Goal: Information Seeking & Learning: Find specific fact

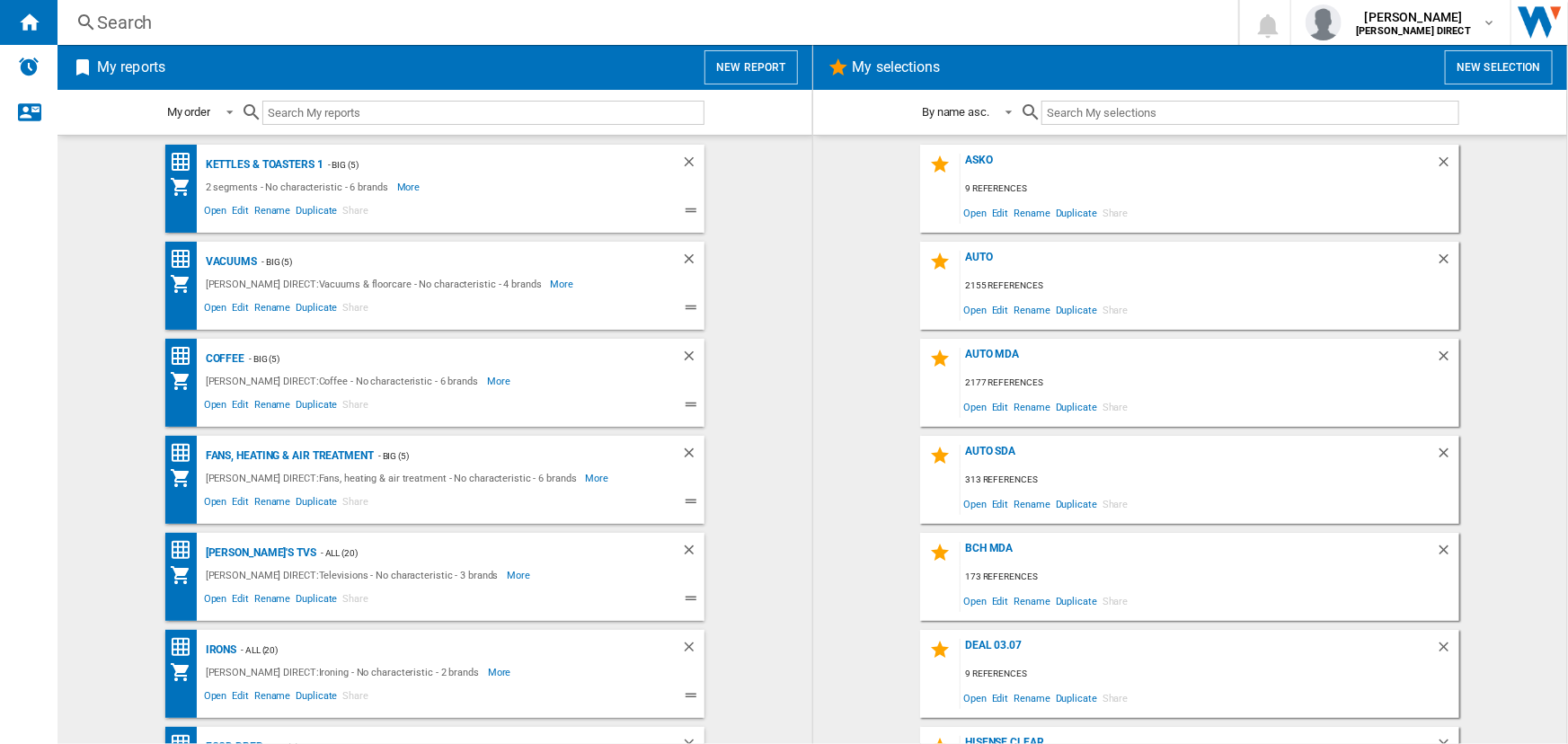
click at [313, 18] on div "Search" at bounding box center [644, 23] width 1094 height 26
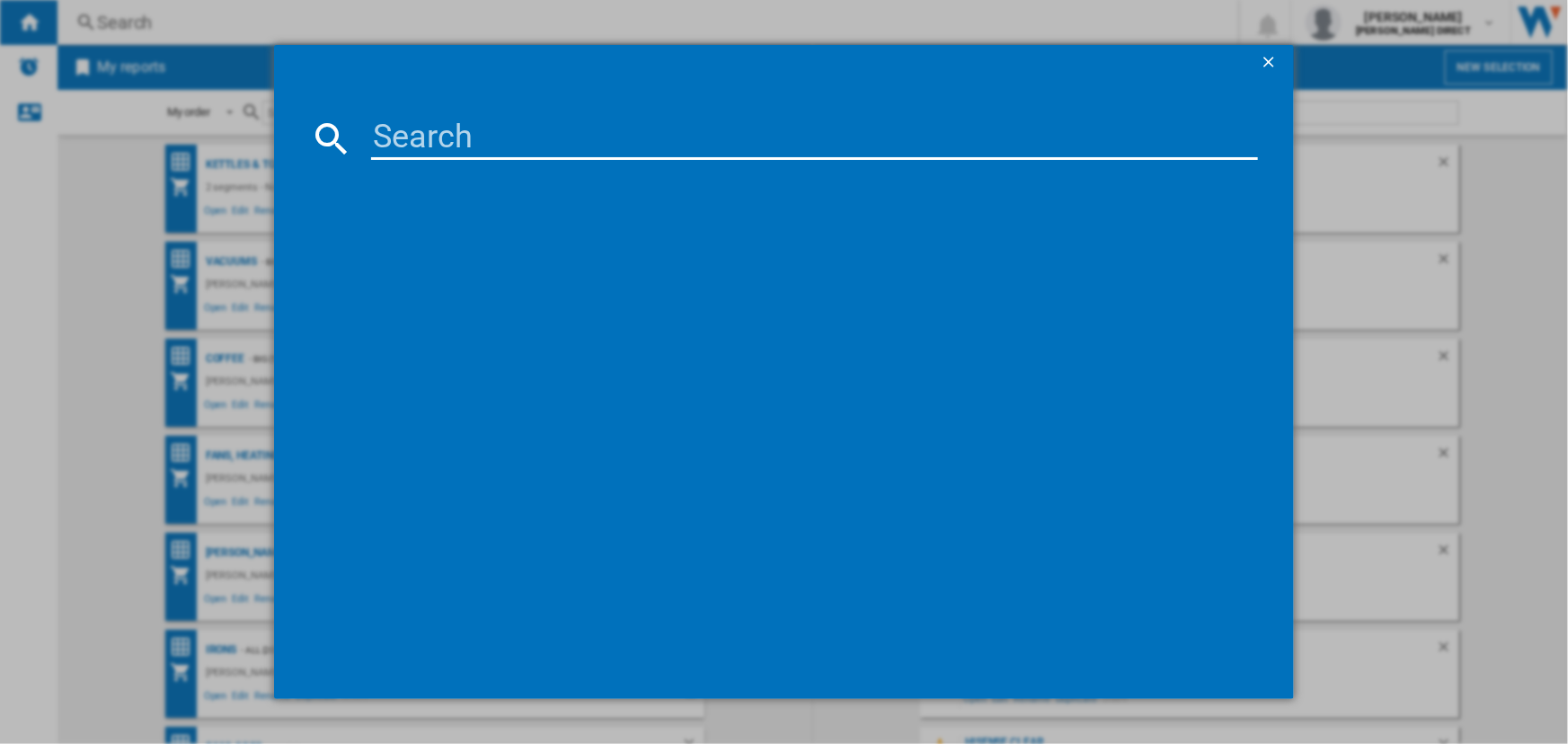
click at [392, 129] on input at bounding box center [815, 139] width 886 height 43
paste input "Re1200"
type input "Re1200"
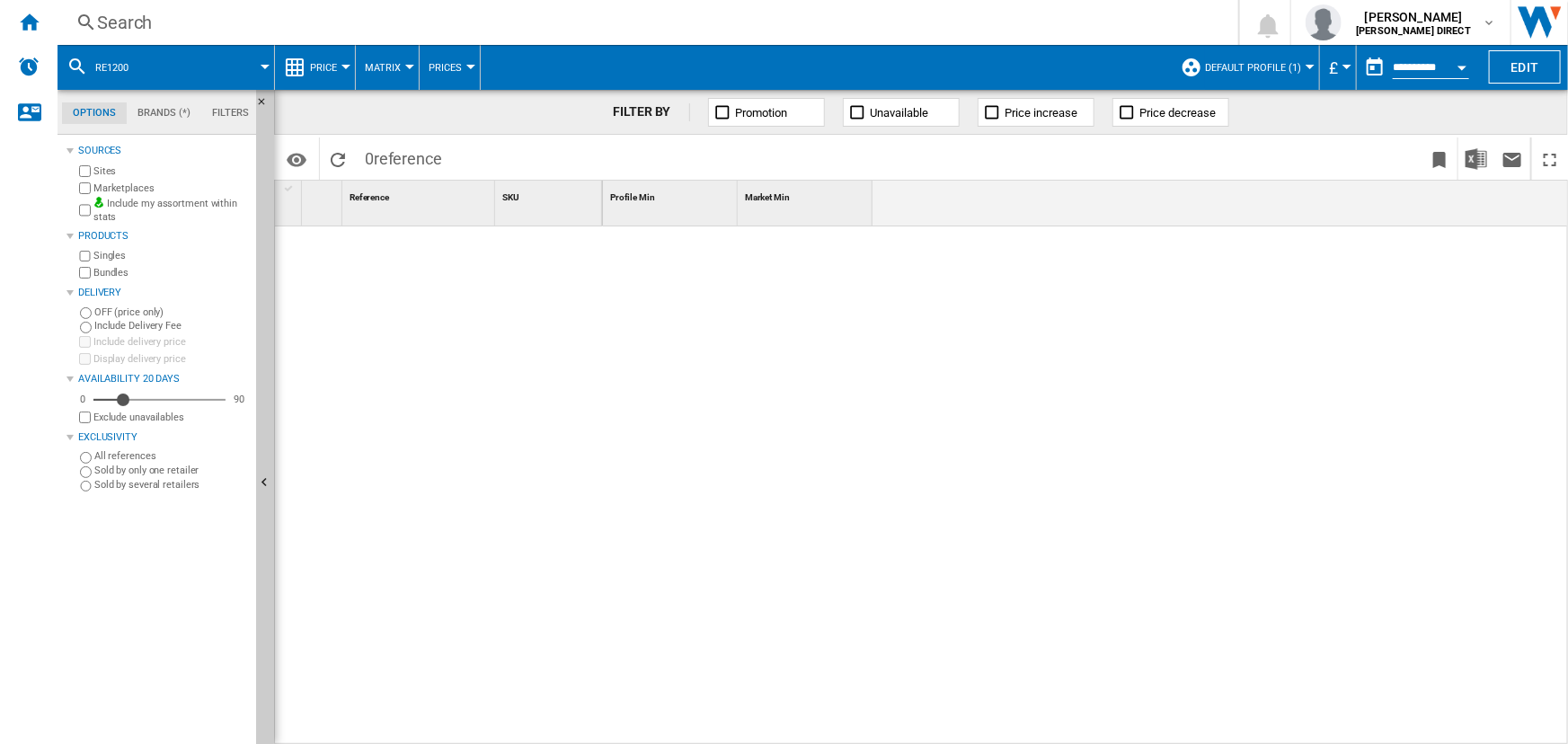
click at [1290, 65] on span "Default profile (1)" at bounding box center [1253, 68] width 97 height 12
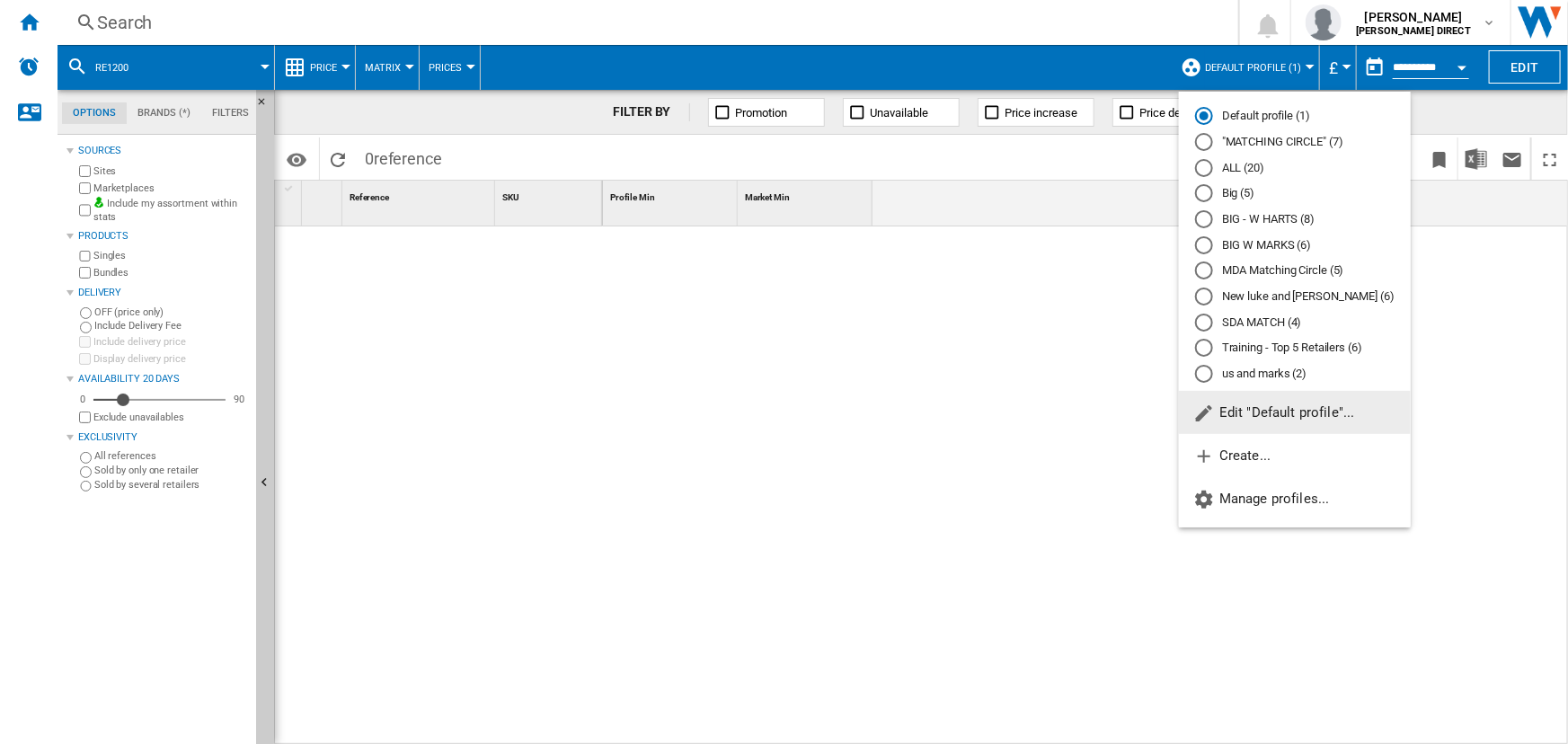
click at [1257, 135] on md-radio-button ""MATCHING CIRCLE" (7)" at bounding box center [1294, 142] width 200 height 17
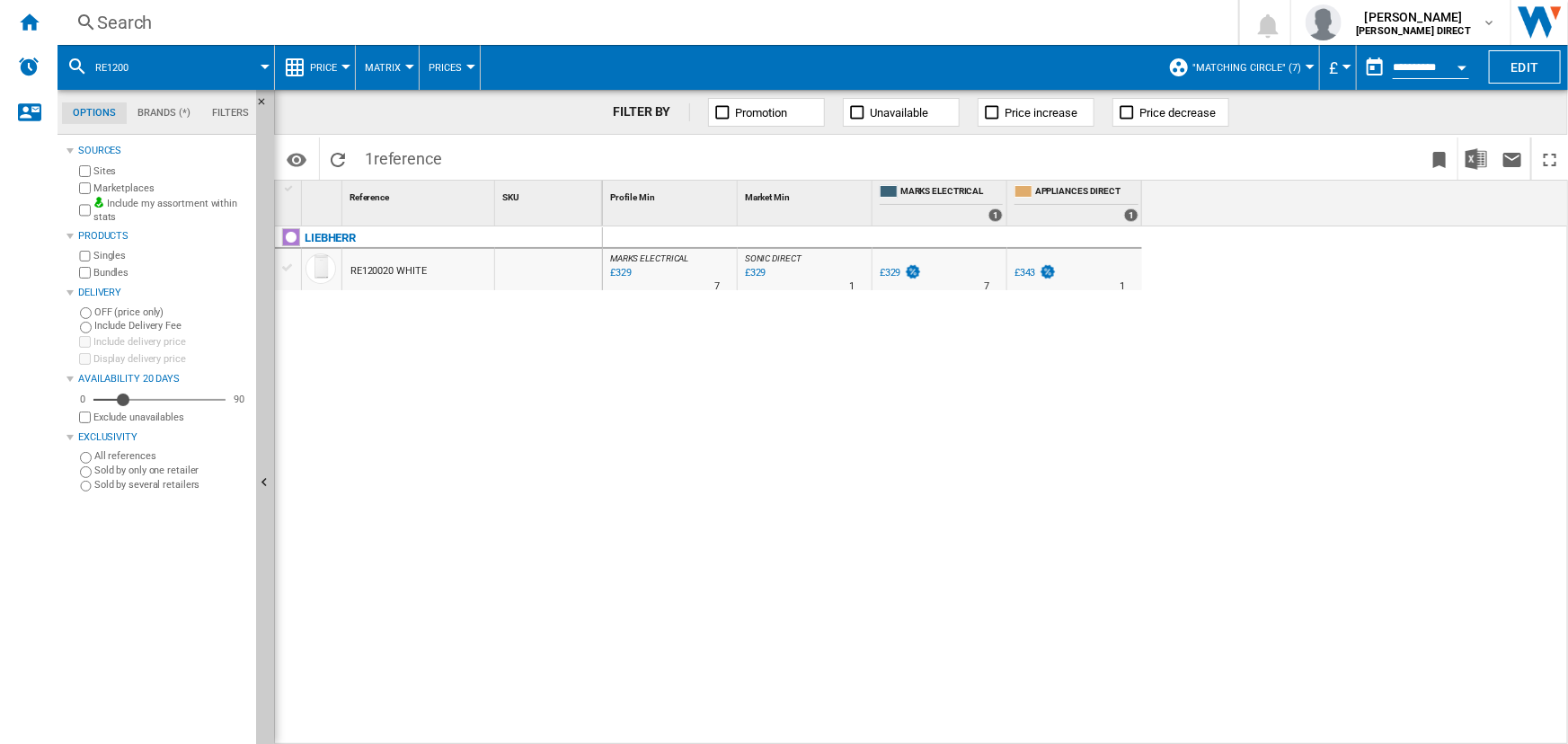
click at [930, 19] on div "Search" at bounding box center [644, 23] width 1094 height 26
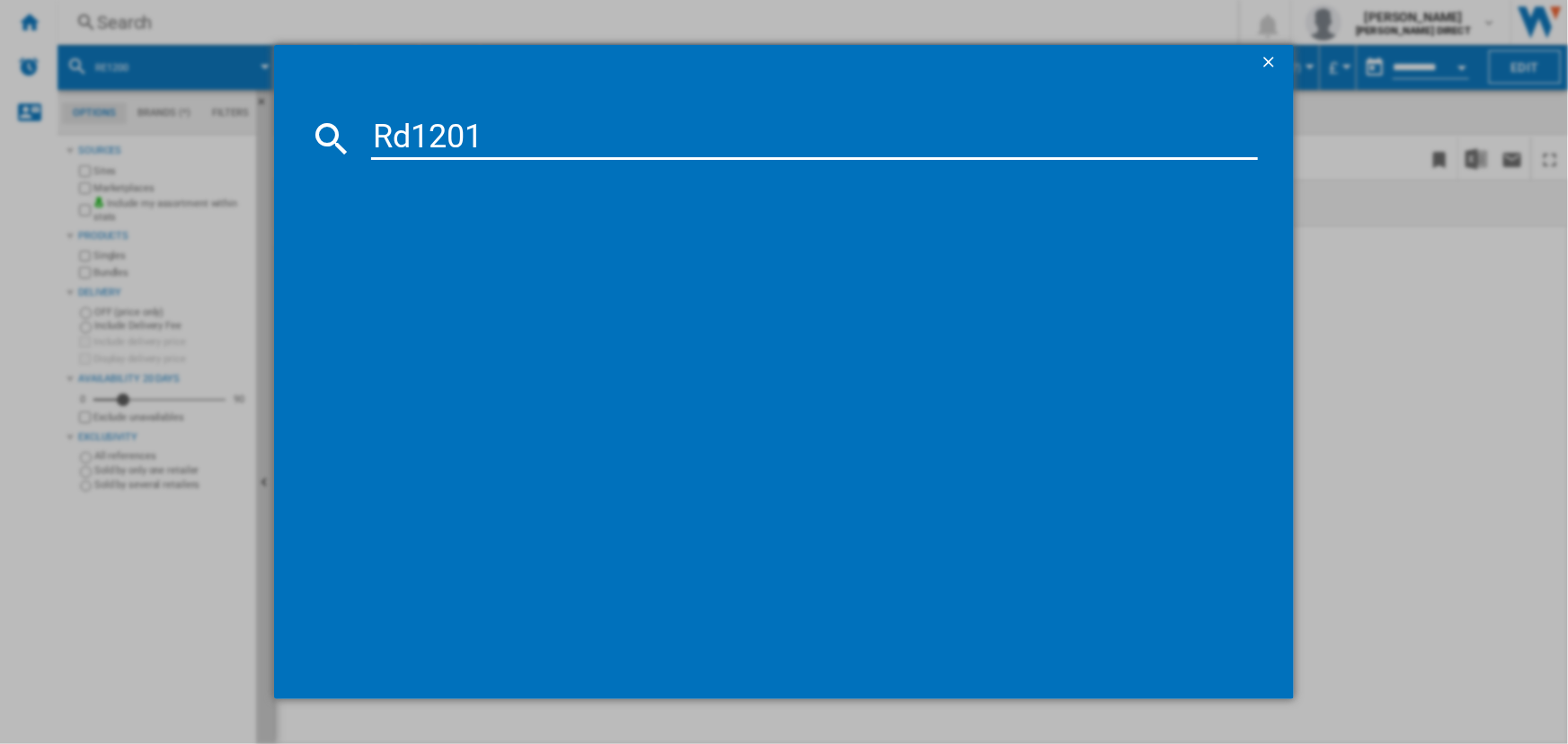
type input "Rd1201"
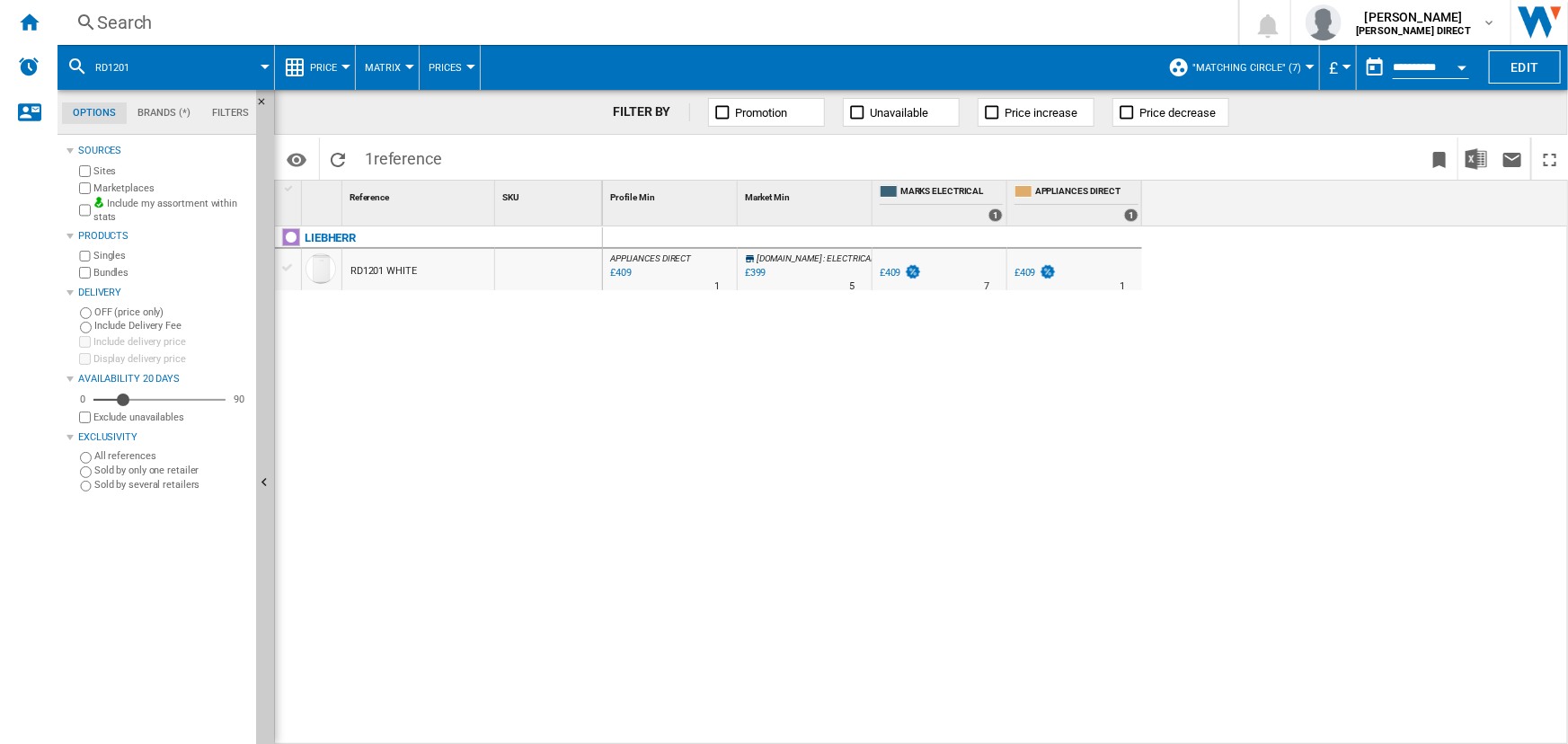
click at [523, 21] on div "Search" at bounding box center [644, 23] width 1094 height 26
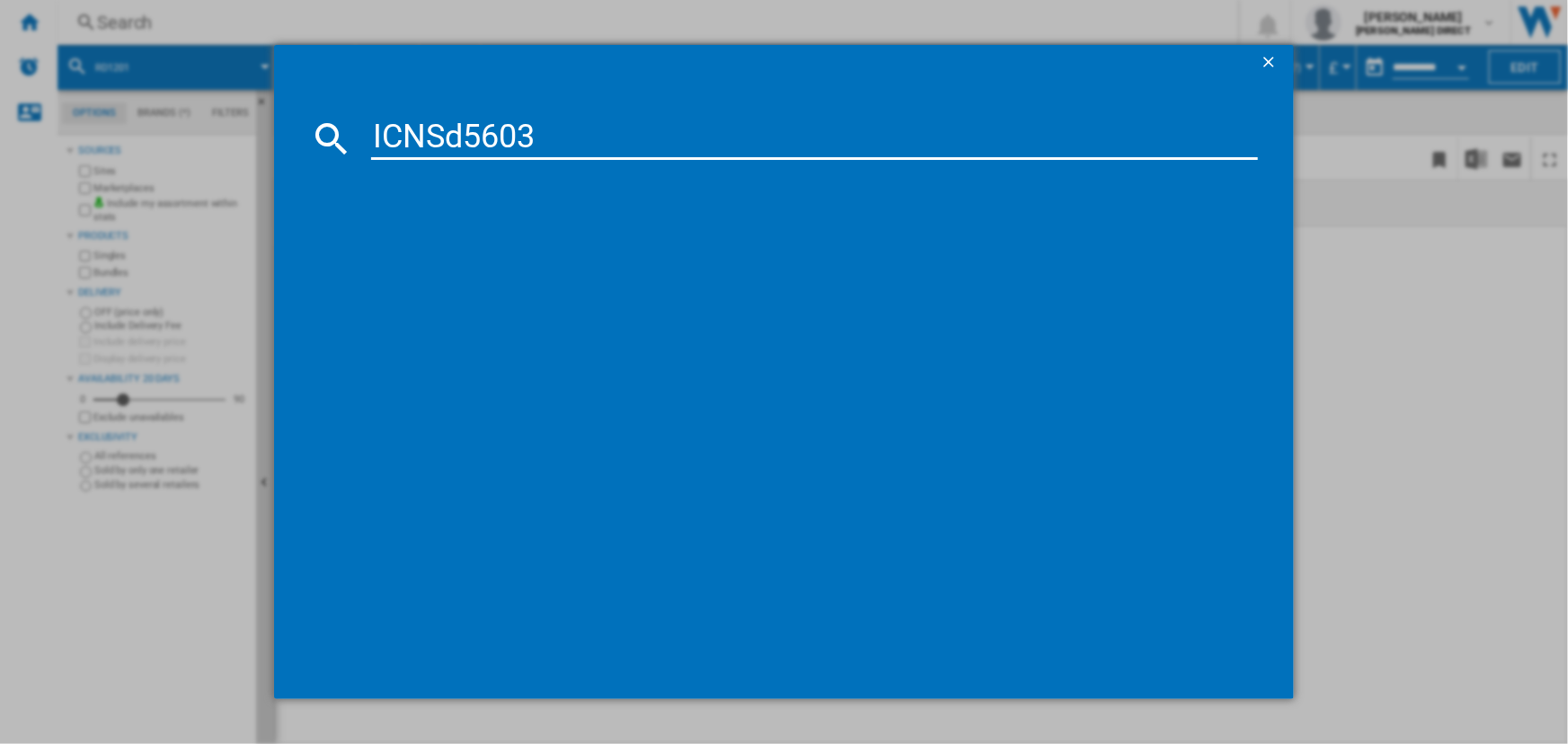
type input "ICNSd5603"
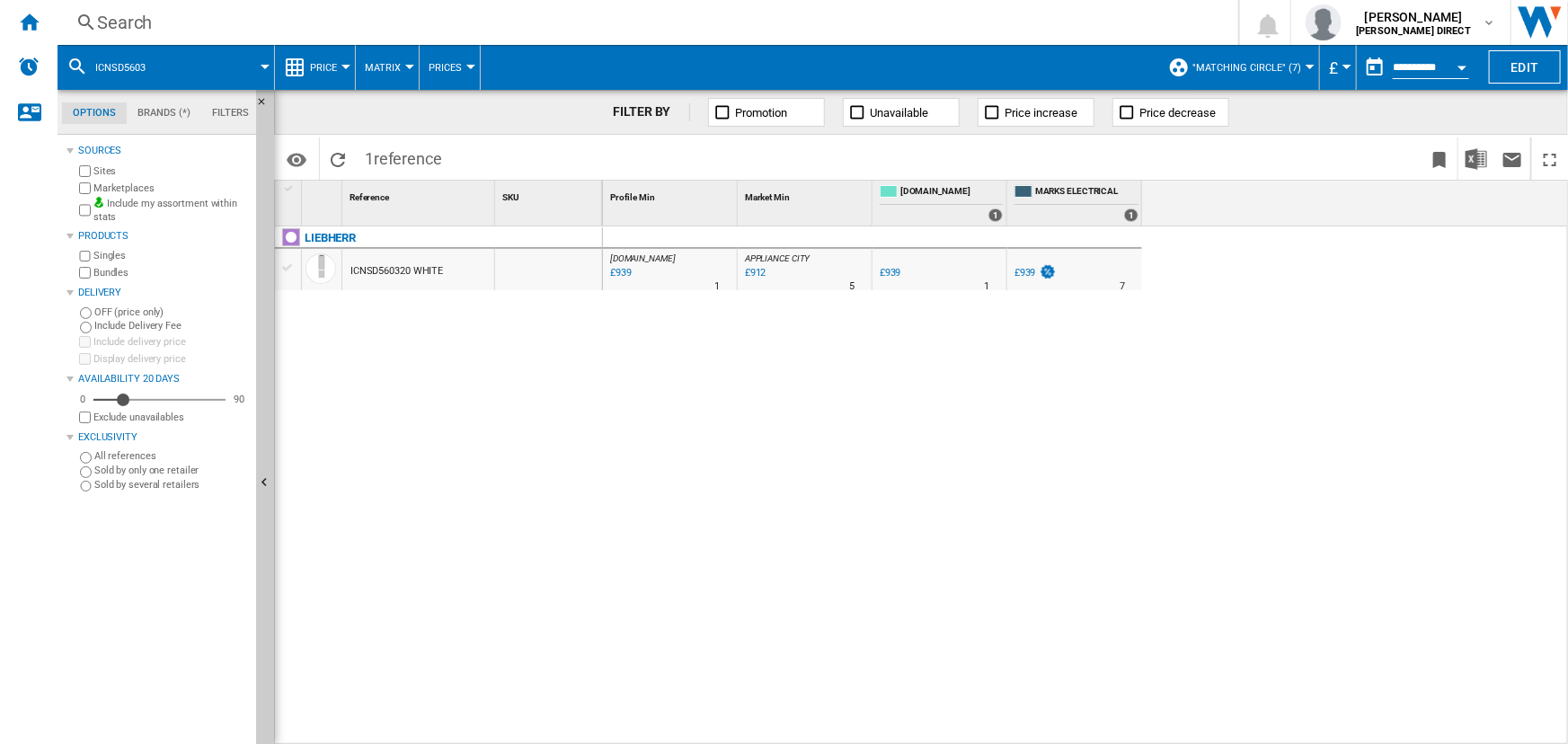
click at [430, 19] on div "Search" at bounding box center [644, 23] width 1094 height 26
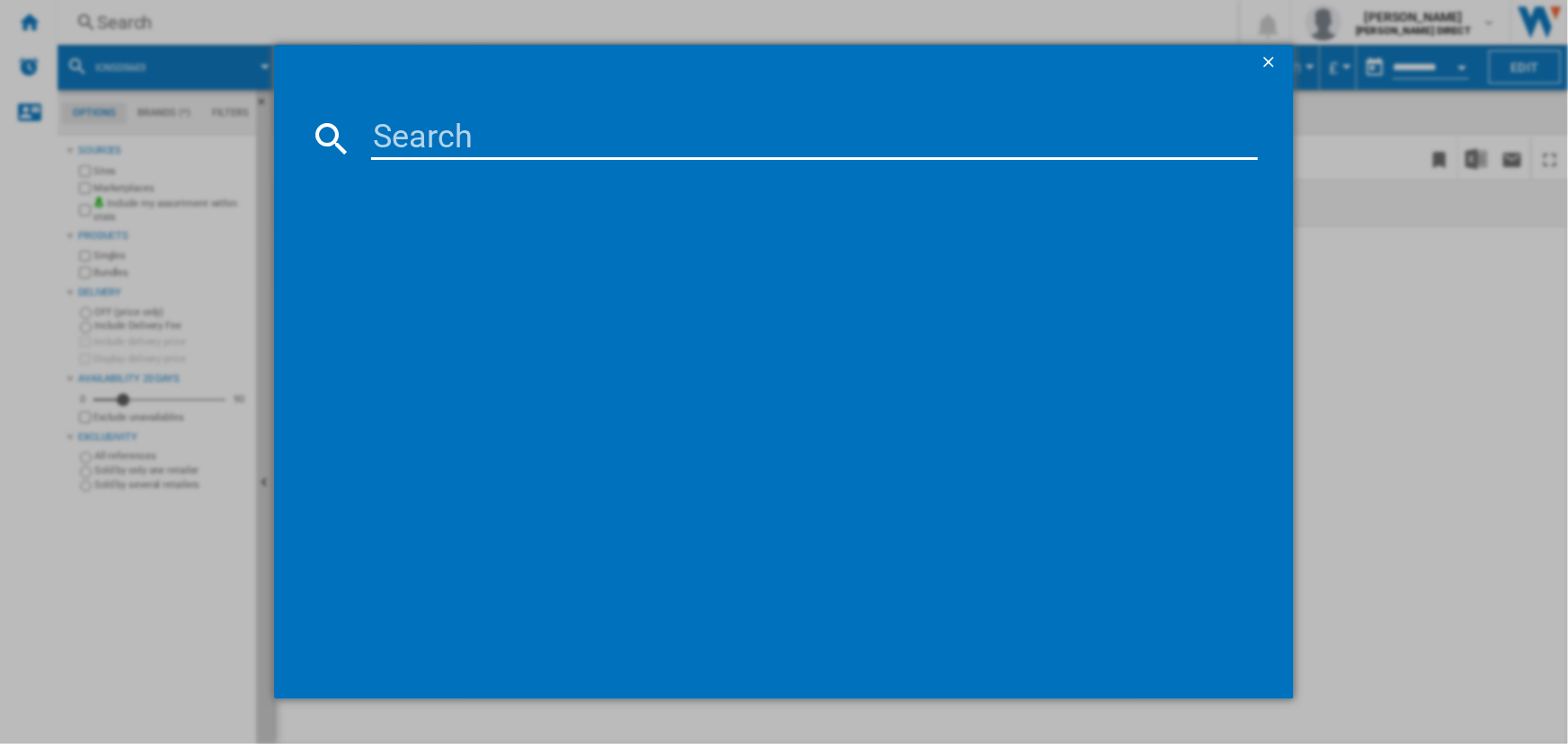
type input "URd3600"
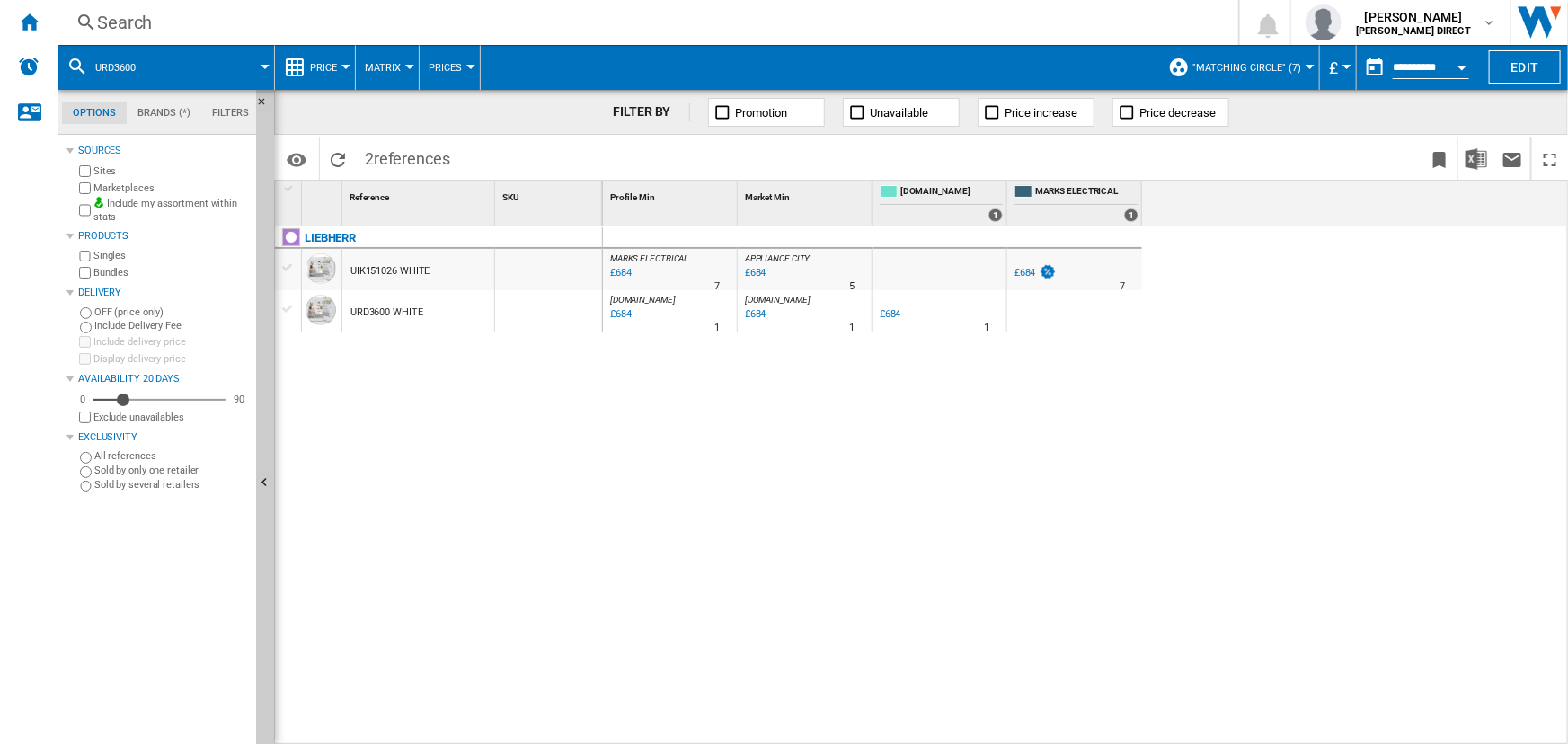
click at [1289, 58] on button ""MATCHING CIRCLE" (7)" at bounding box center [1252, 68] width 118 height 45
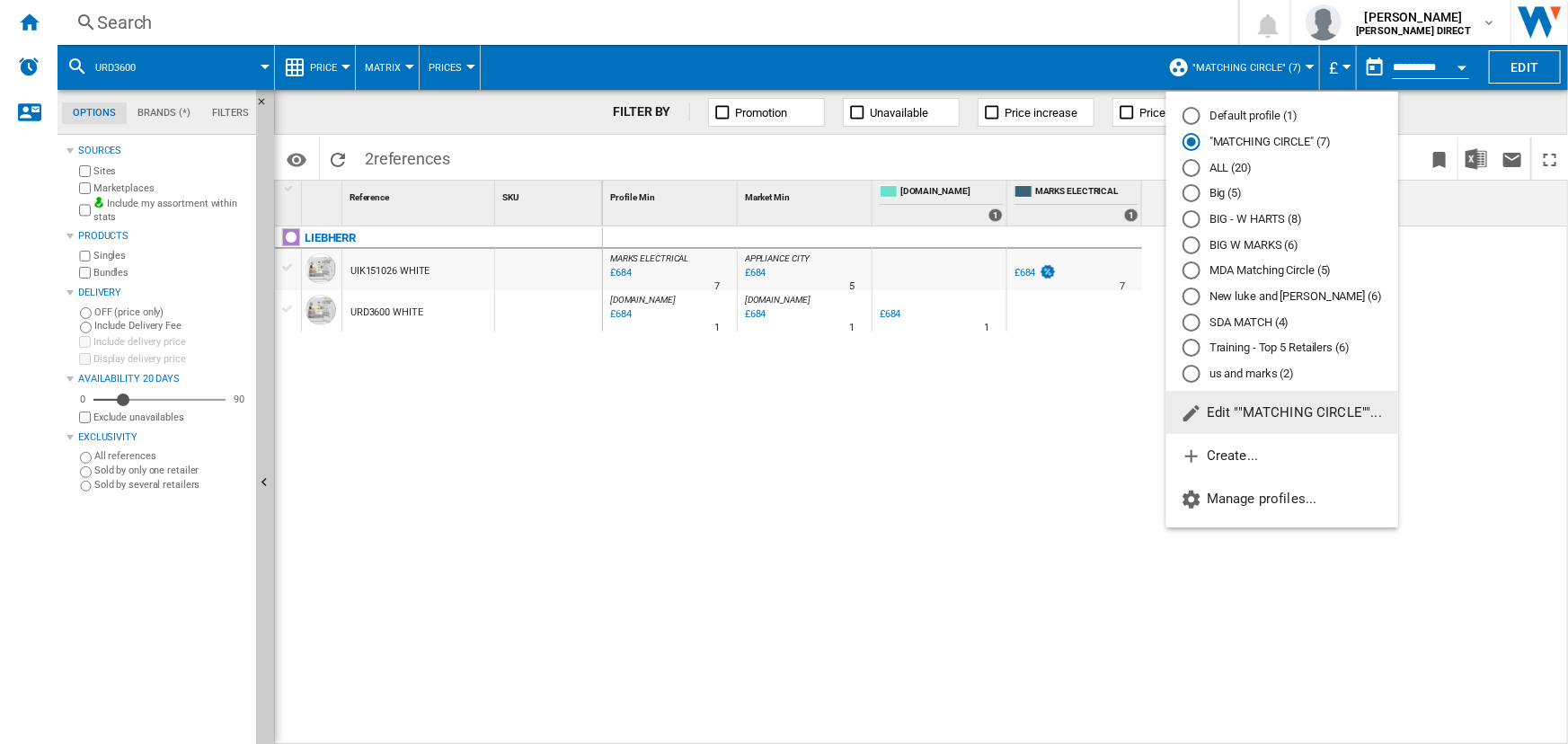
click at [925, 101] on md-backdrop at bounding box center [784, 372] width 1568 height 744
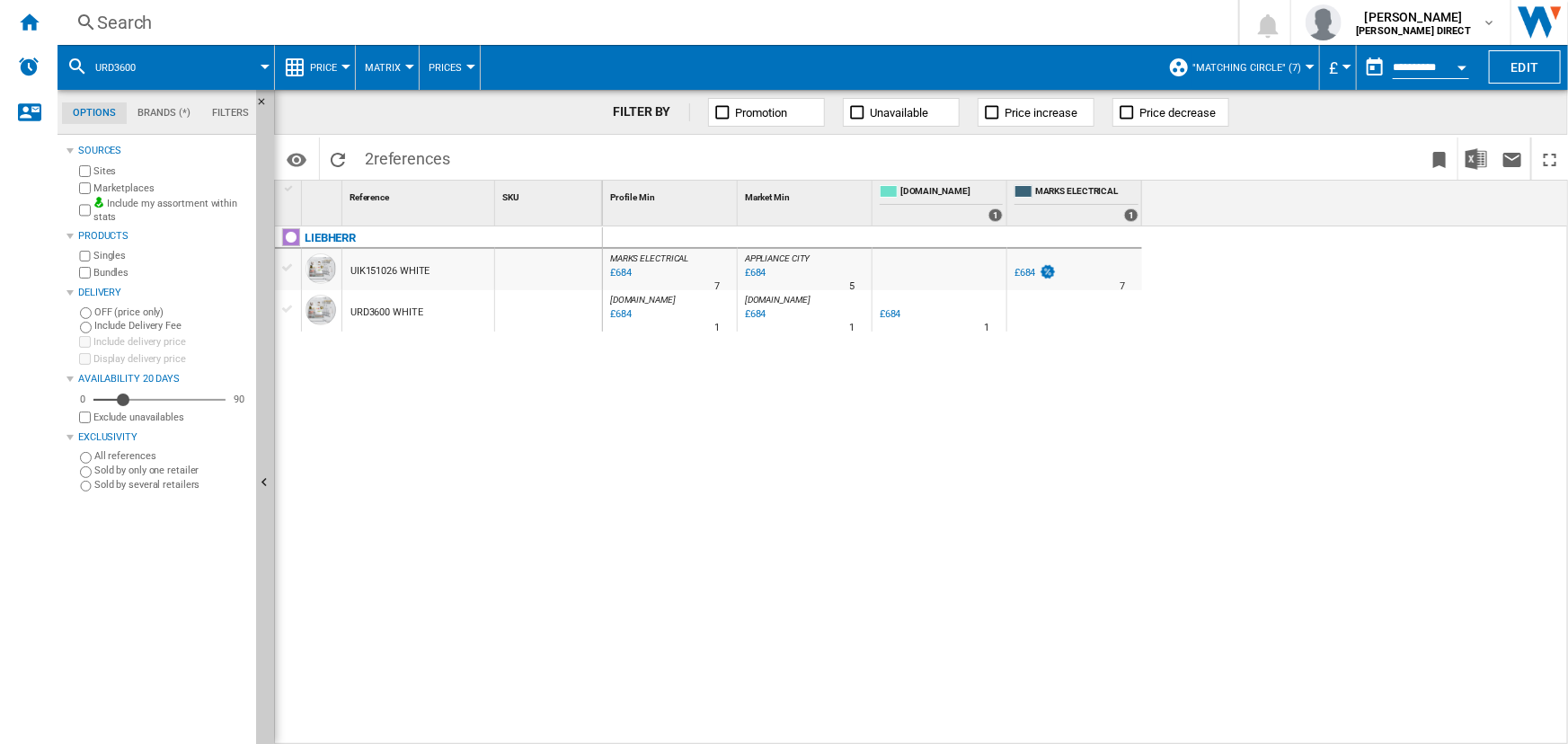
click at [541, 41] on div "Search Search 0 [PERSON_NAME] [PERSON_NAME] DIRECT [PERSON_NAME] DIRECT My sett…" at bounding box center [813, 23] width 1511 height 45
click at [545, 19] on div "Search" at bounding box center [644, 23] width 1094 height 26
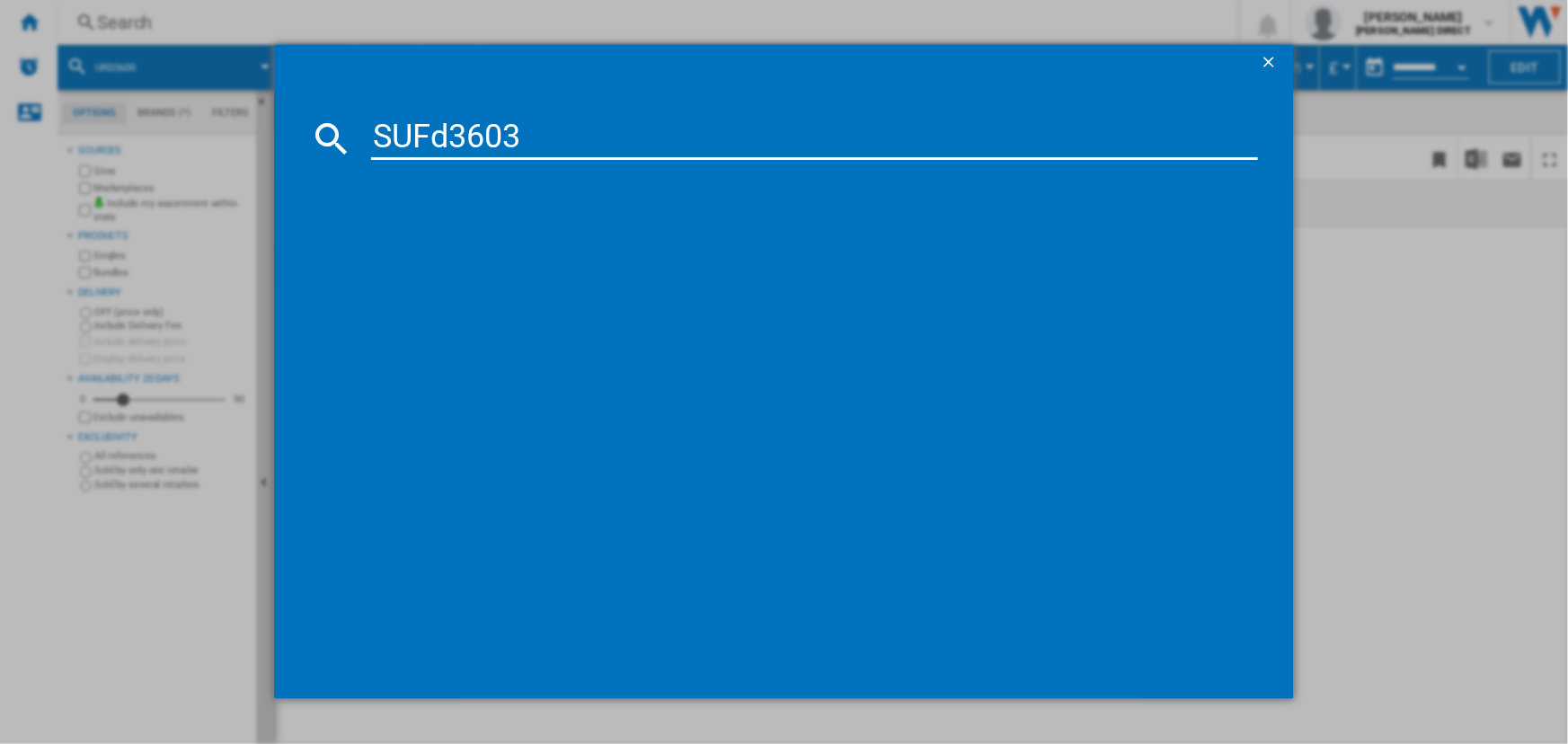
type input "SUFd3603"
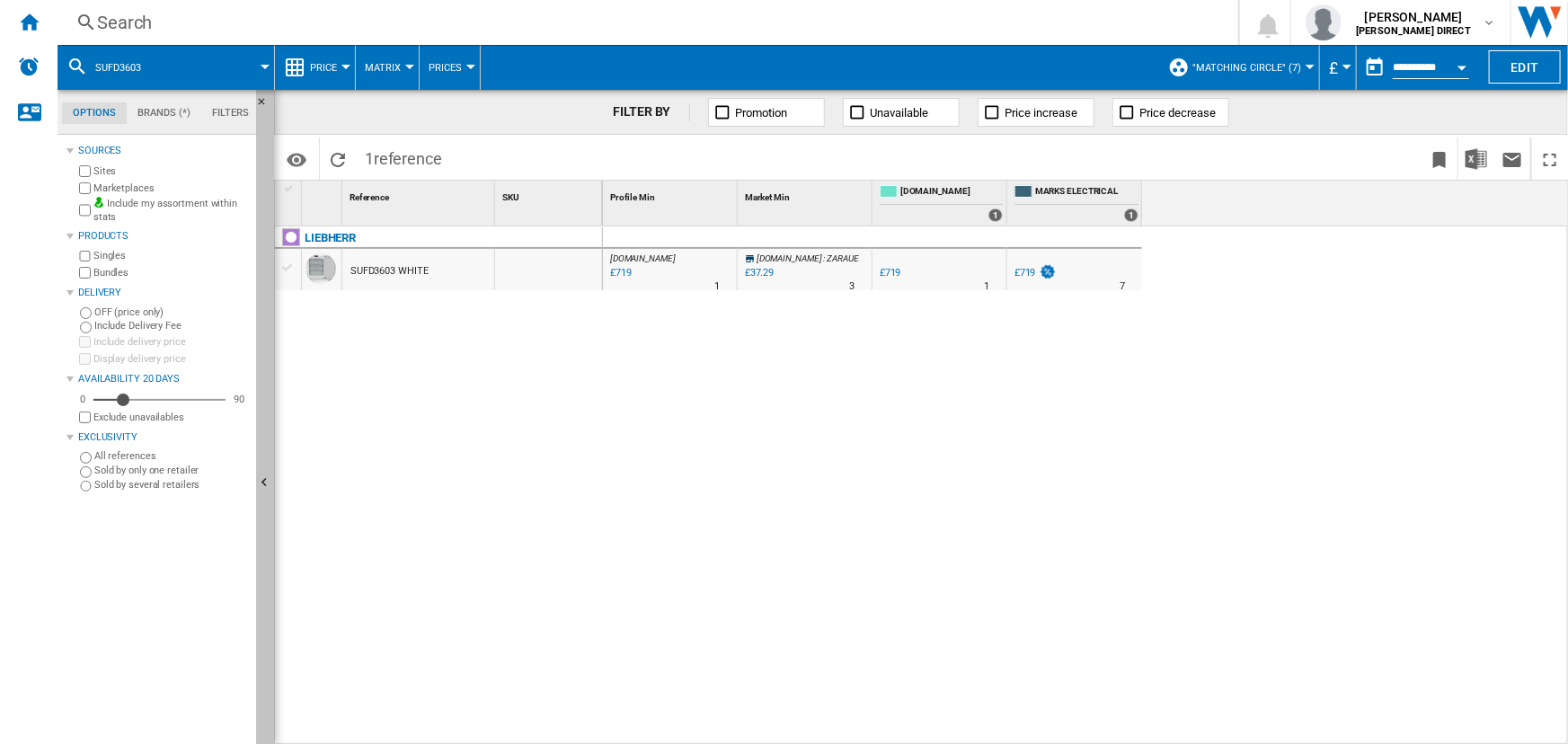
click at [300, 518] on div "LIEBHERR SUFD3603 WHITE" at bounding box center [438, 481] width 328 height 509
click at [188, 571] on div "Sources Sites Marketplaces Include my assortment within stats Products Singles …" at bounding box center [158, 441] width 182 height 605
click at [357, 18] on div "Search" at bounding box center [644, 23] width 1094 height 26
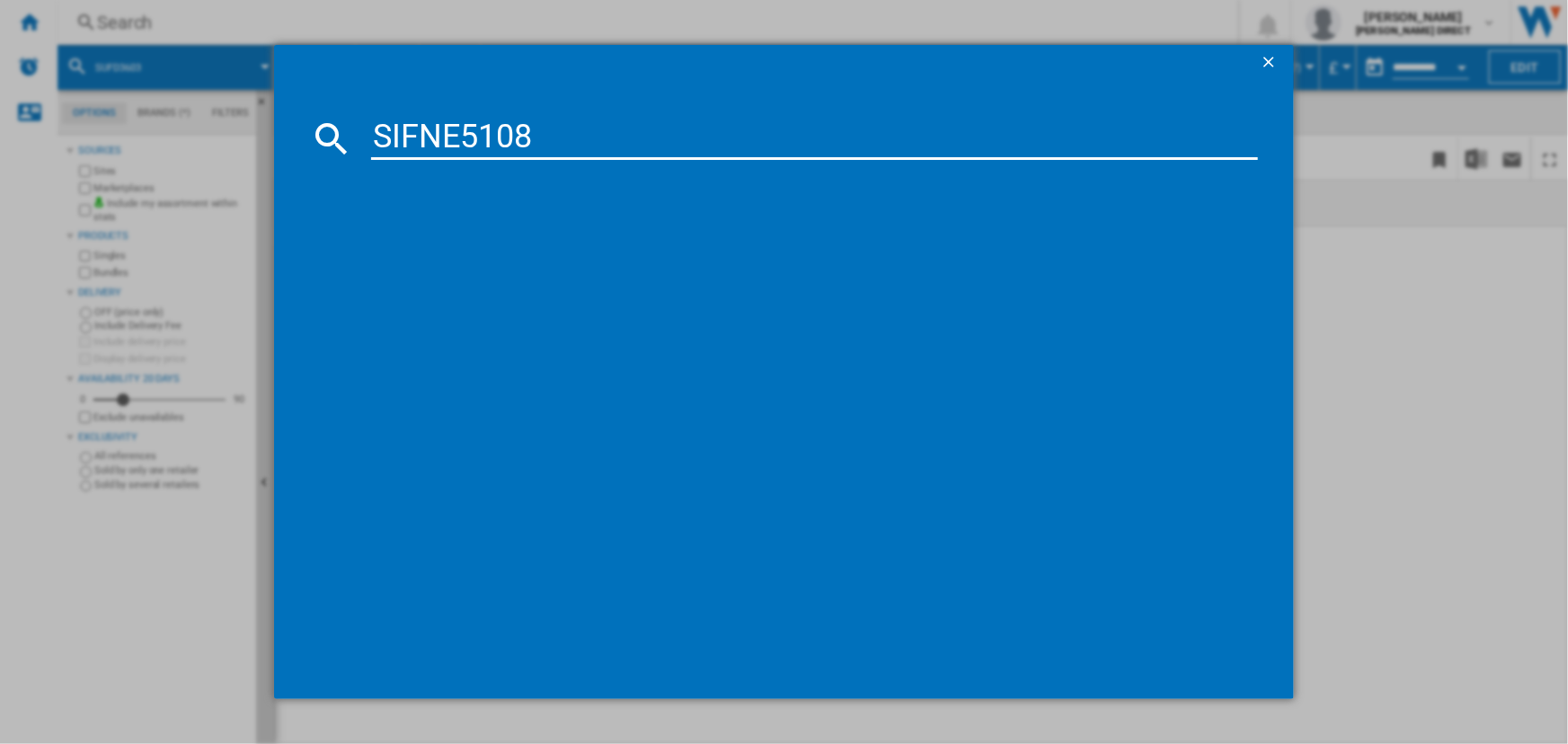
type input "SIFNE5108"
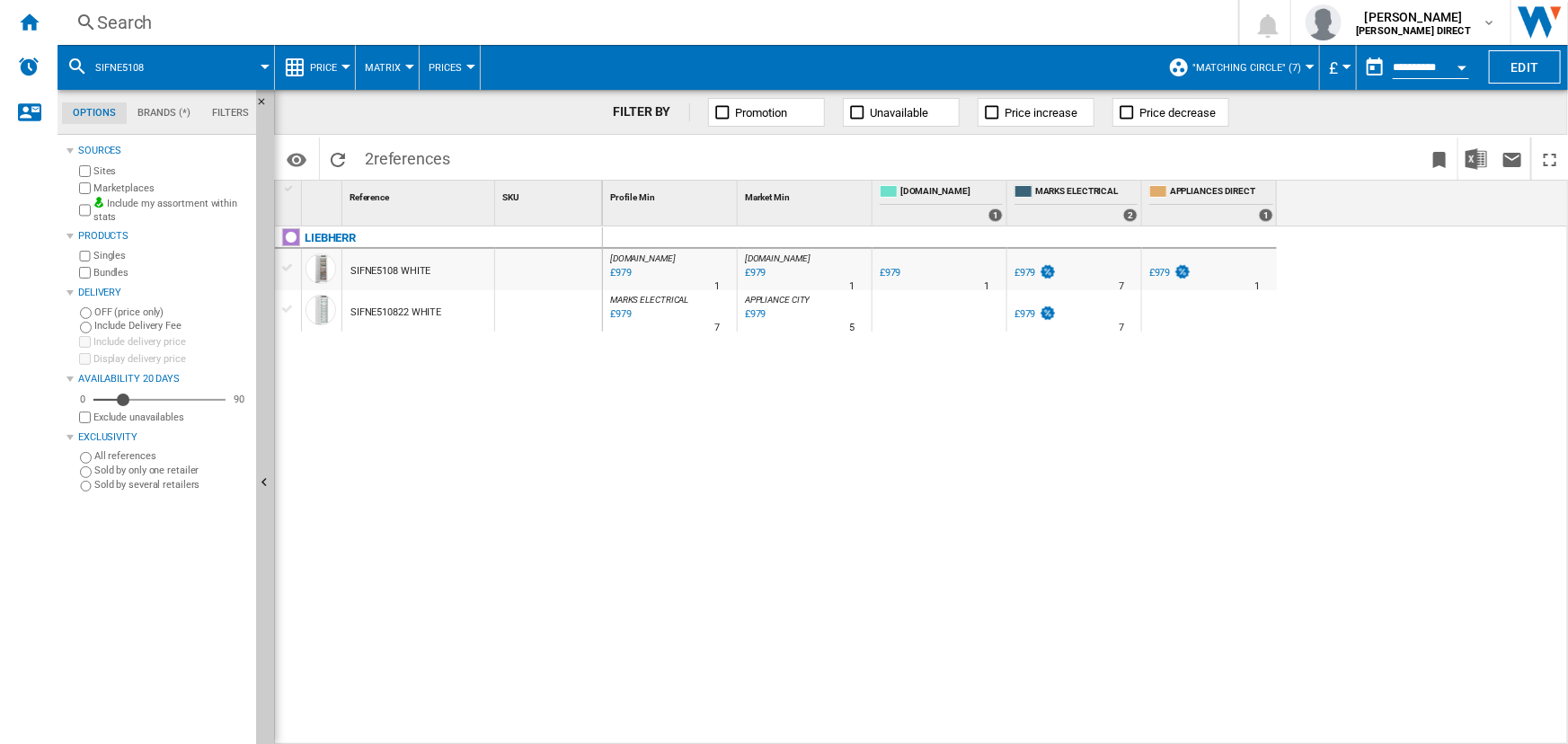
click at [378, 272] on div "SIFNE5108 WHITE" at bounding box center [391, 272] width 81 height 41
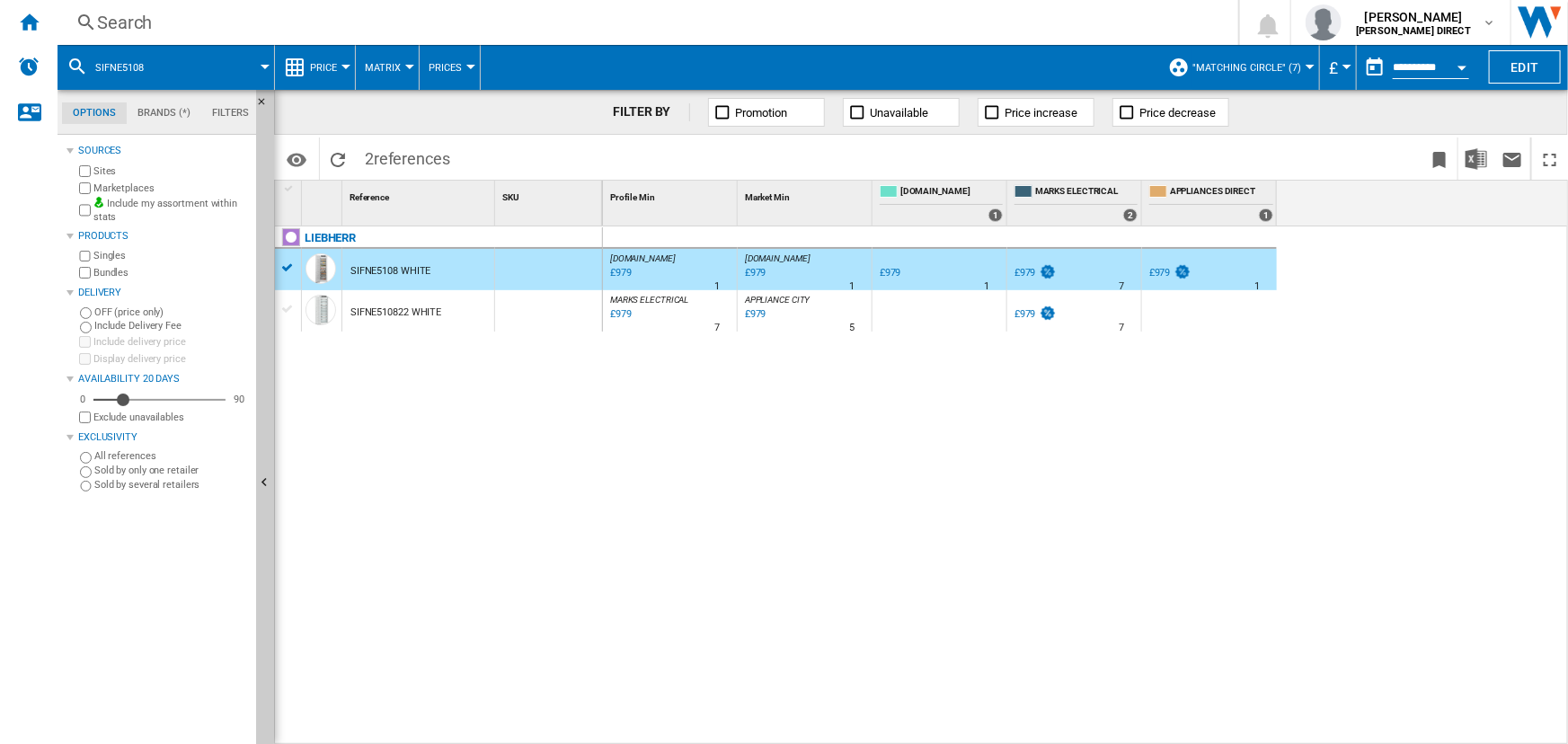
click at [755, 272] on div "£979" at bounding box center [754, 273] width 25 height 18
